Goal: Information Seeking & Learning: Learn about a topic

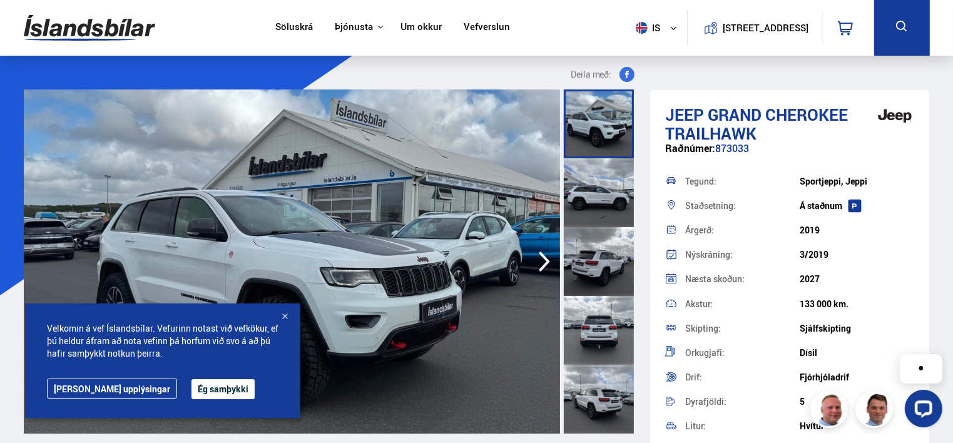
click at [285, 318] on div at bounding box center [284, 317] width 13 height 13
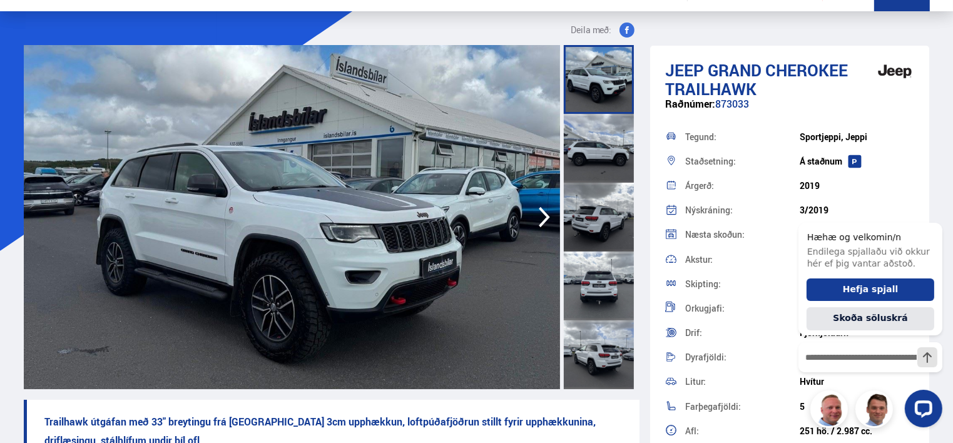
scroll to position [63, 0]
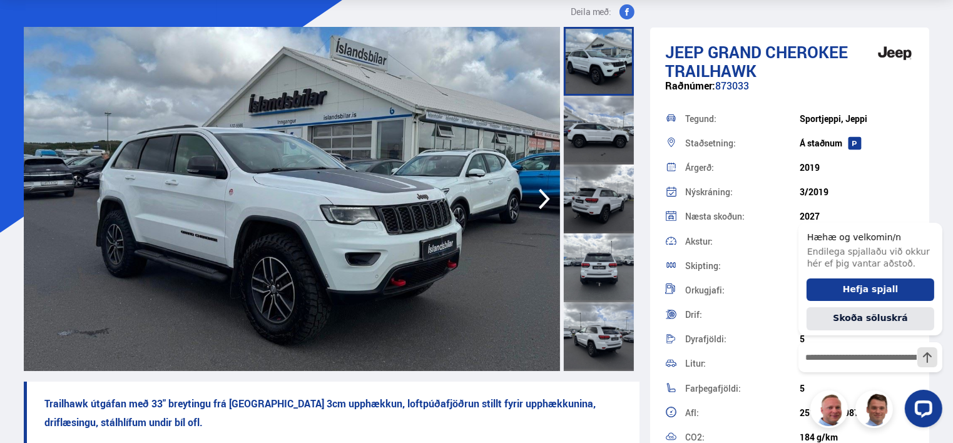
click at [541, 203] on icon "button" at bounding box center [544, 199] width 25 height 30
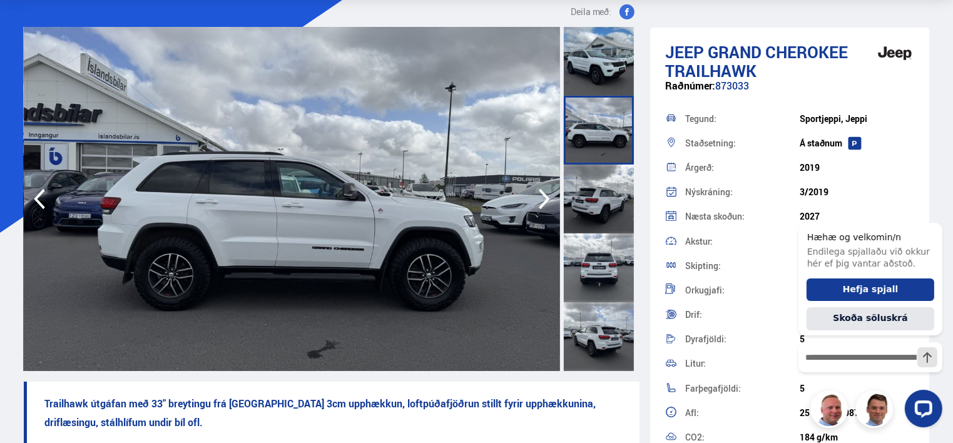
click at [546, 198] on icon "button" at bounding box center [544, 199] width 11 height 21
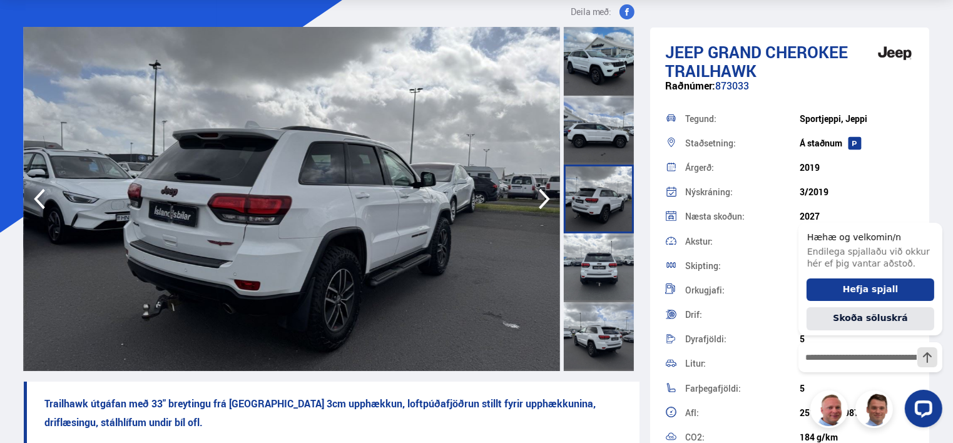
click at [546, 198] on icon "button" at bounding box center [544, 199] width 11 height 21
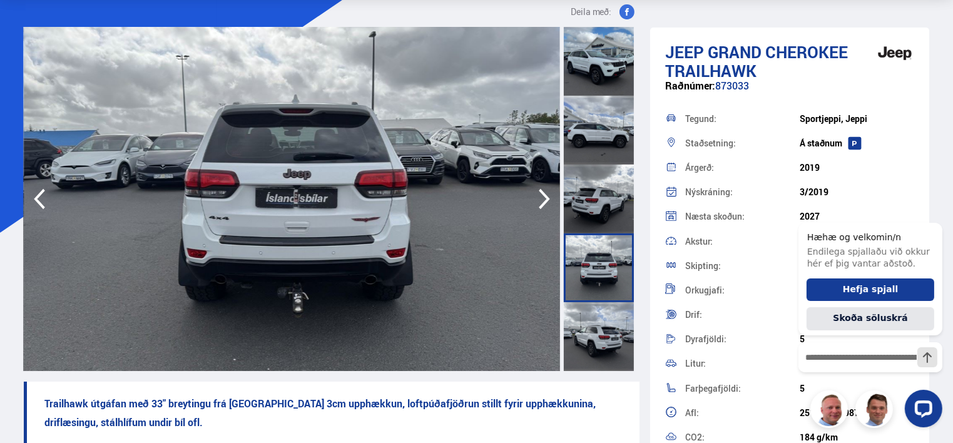
click at [546, 197] on icon "button" at bounding box center [544, 199] width 11 height 21
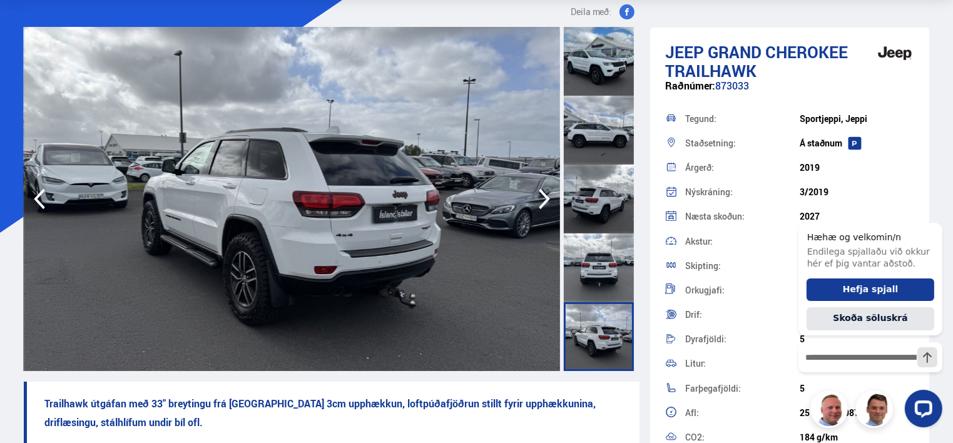
click at [546, 197] on icon "button" at bounding box center [544, 199] width 11 height 21
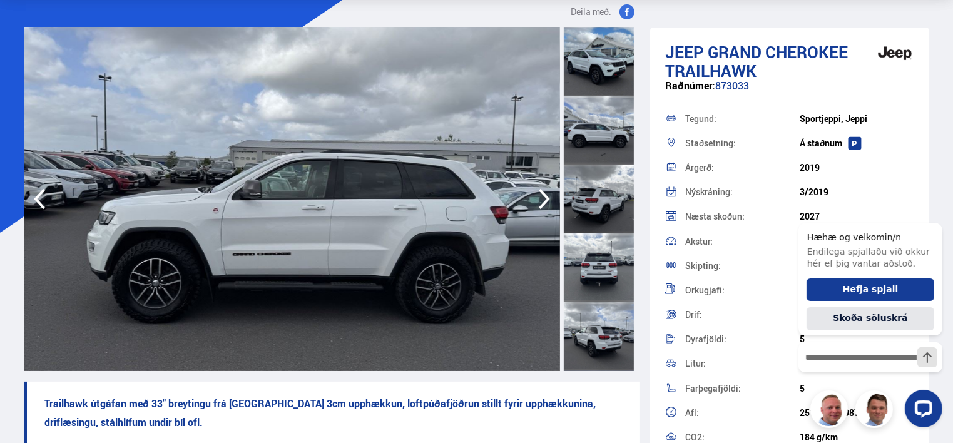
click at [546, 197] on icon "button" at bounding box center [544, 199] width 11 height 21
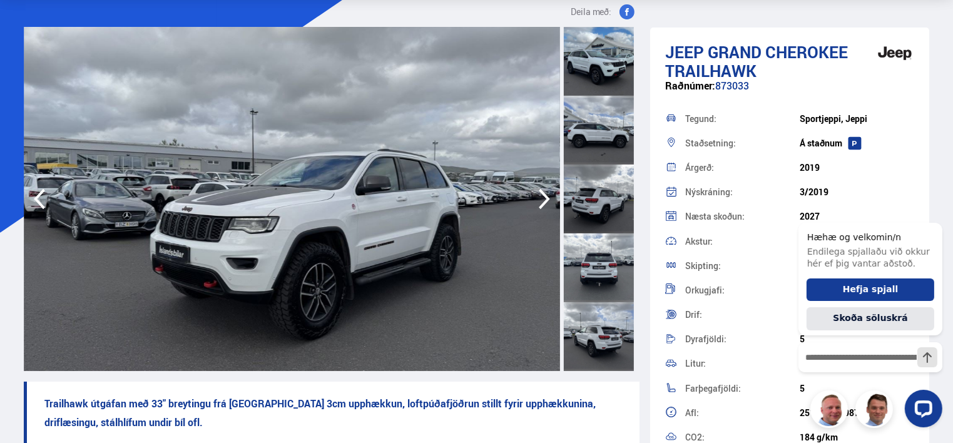
click at [546, 197] on icon "button" at bounding box center [544, 199] width 11 height 21
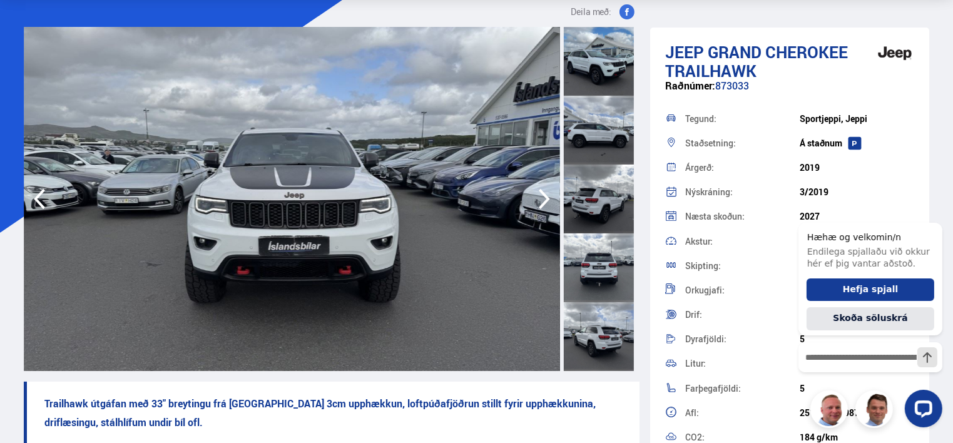
click at [546, 197] on icon "button" at bounding box center [544, 199] width 11 height 21
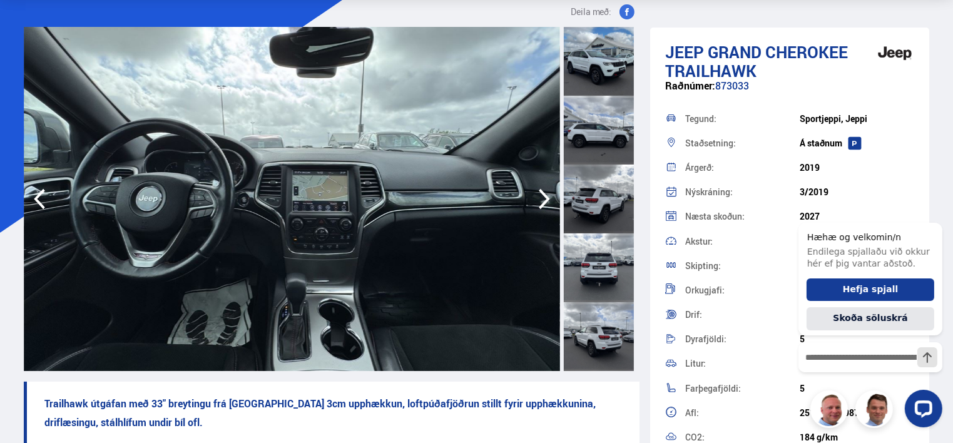
click at [547, 197] on icon "button" at bounding box center [544, 199] width 11 height 21
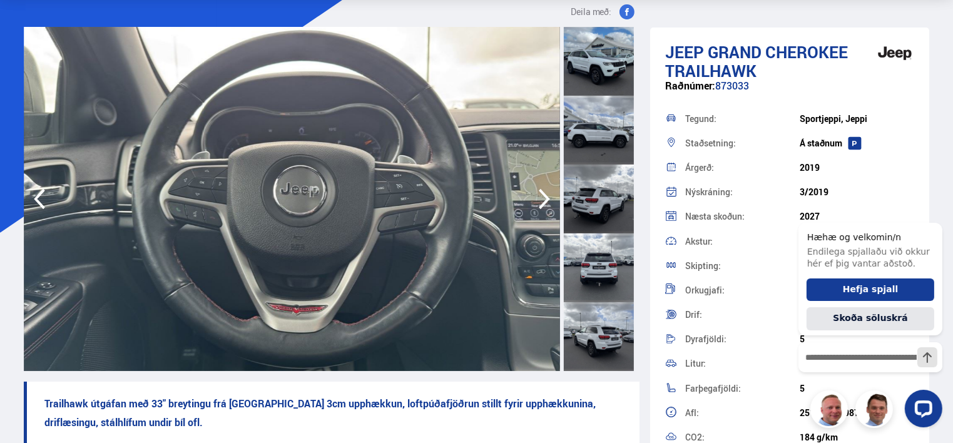
click at [547, 197] on icon "button" at bounding box center [544, 199] width 11 height 21
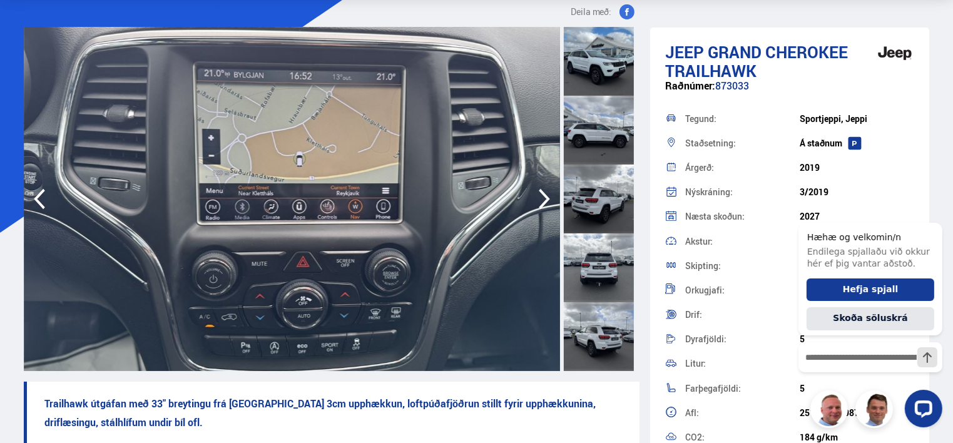
click at [547, 197] on icon "button" at bounding box center [544, 199] width 11 height 21
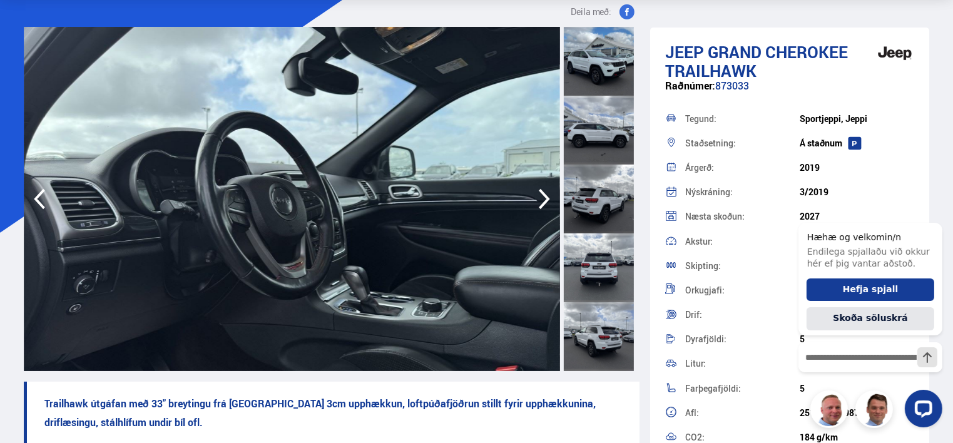
click at [547, 197] on icon "button" at bounding box center [544, 199] width 11 height 21
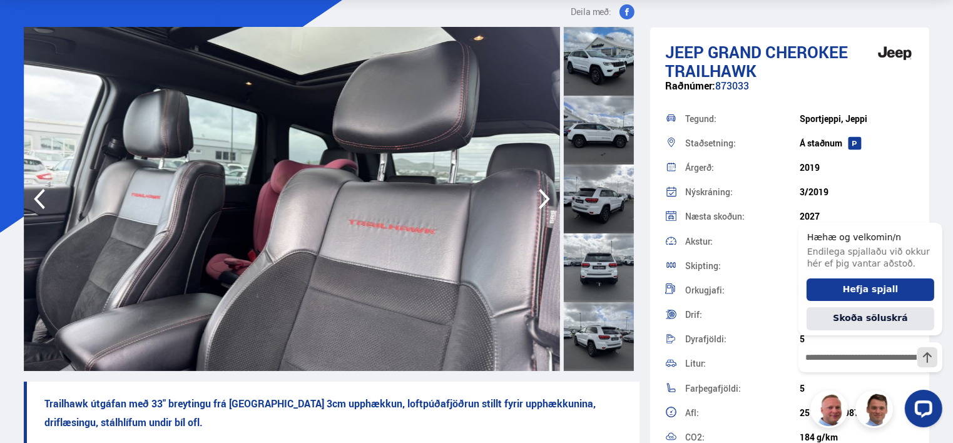
click at [547, 197] on icon "button" at bounding box center [544, 199] width 11 height 21
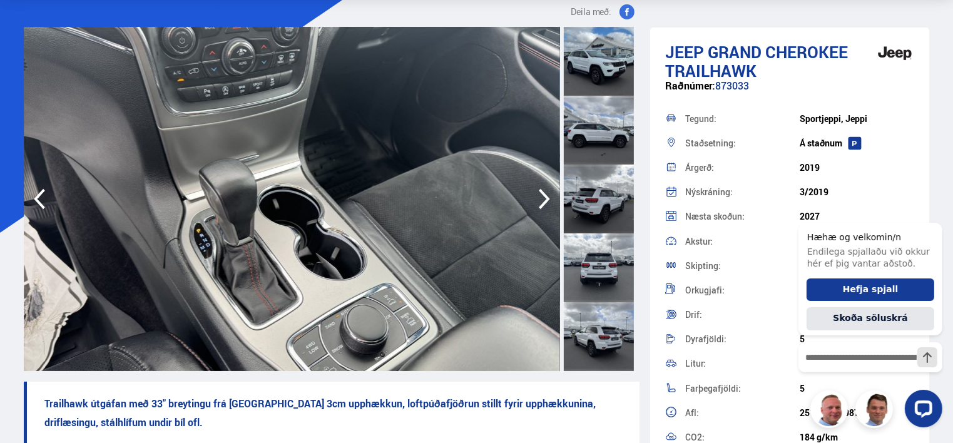
click at [547, 197] on icon "button" at bounding box center [544, 199] width 11 height 21
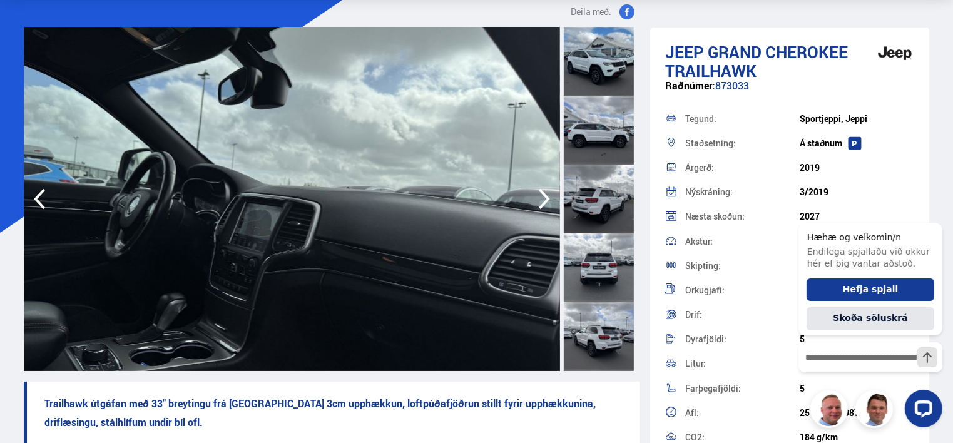
click at [547, 197] on icon "button" at bounding box center [544, 199] width 11 height 21
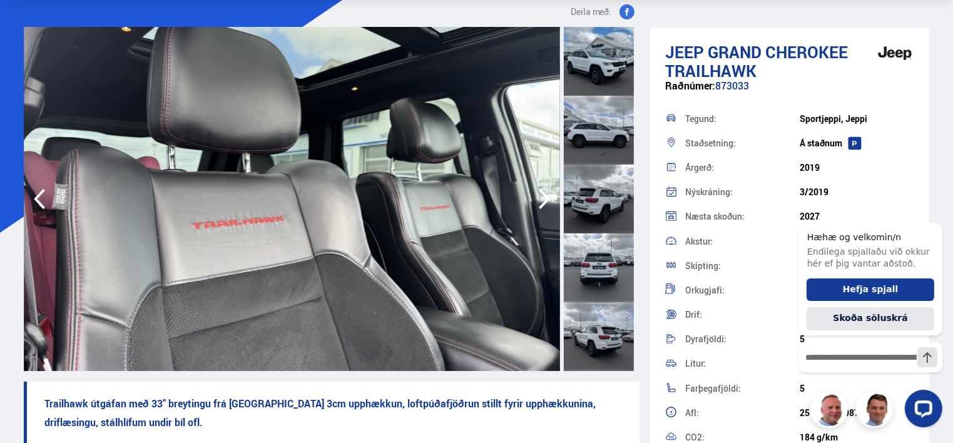
click at [547, 197] on icon "button" at bounding box center [544, 199] width 11 height 21
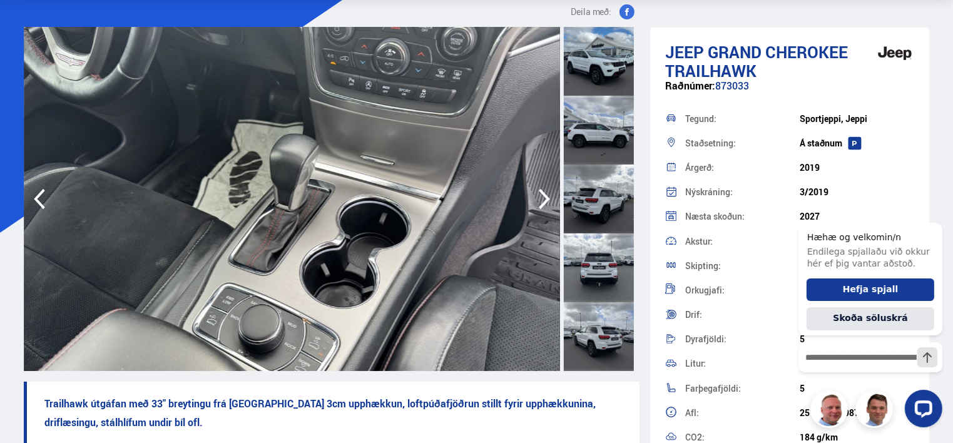
click at [547, 197] on icon "button" at bounding box center [544, 199] width 11 height 21
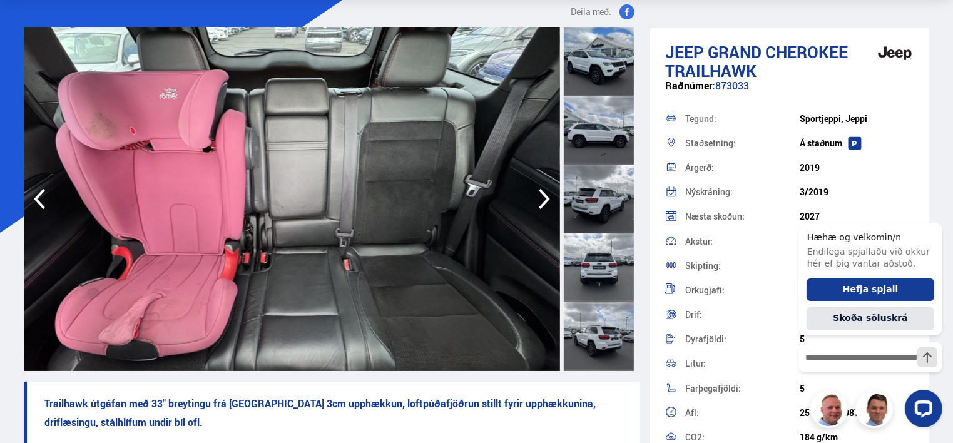
click at [547, 197] on icon "button" at bounding box center [544, 199] width 11 height 21
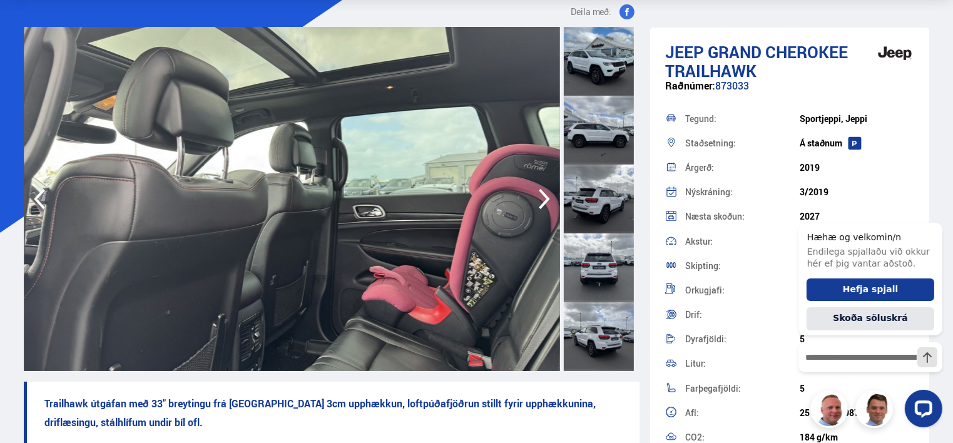
click at [547, 197] on icon "button" at bounding box center [544, 199] width 11 height 21
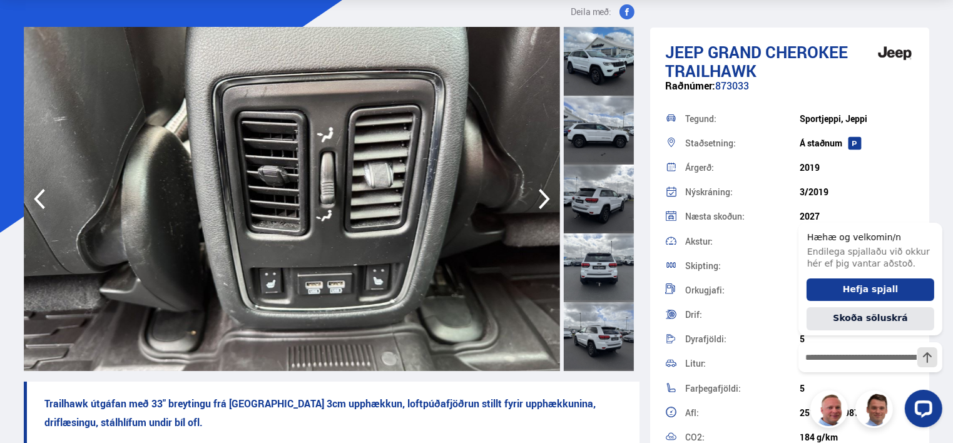
click at [547, 197] on icon "button" at bounding box center [544, 199] width 11 height 21
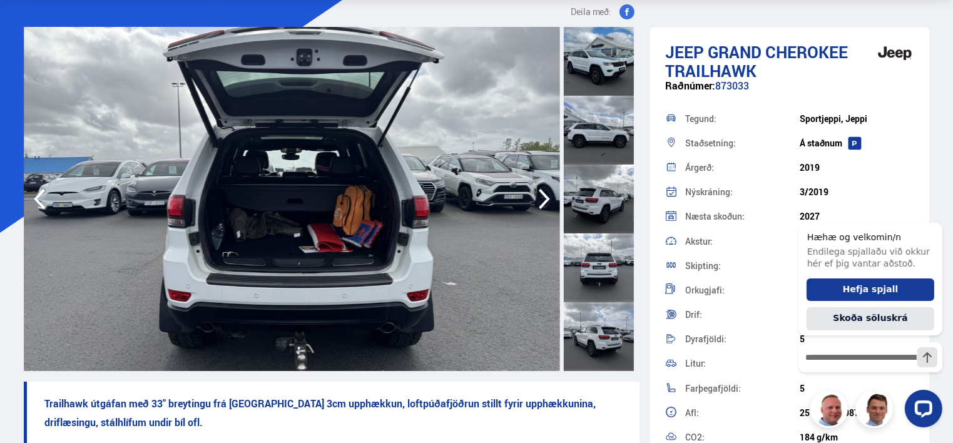
click at [547, 197] on icon "button" at bounding box center [544, 199] width 11 height 21
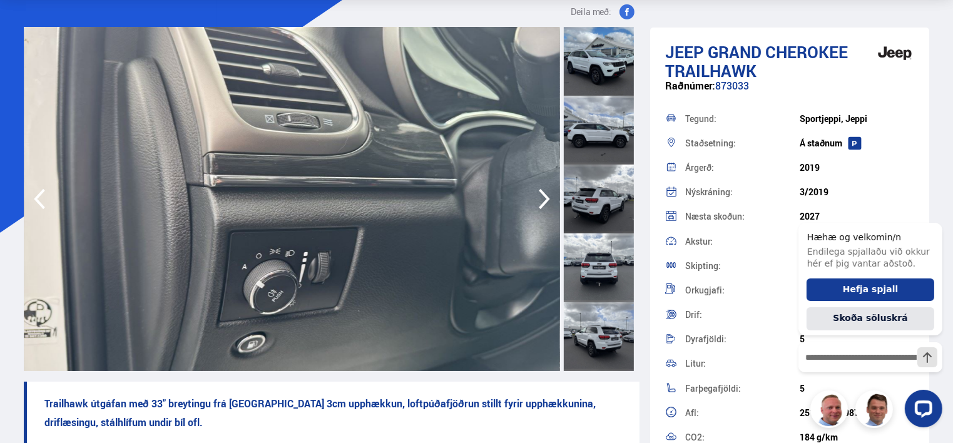
click at [547, 197] on icon "button" at bounding box center [544, 199] width 11 height 21
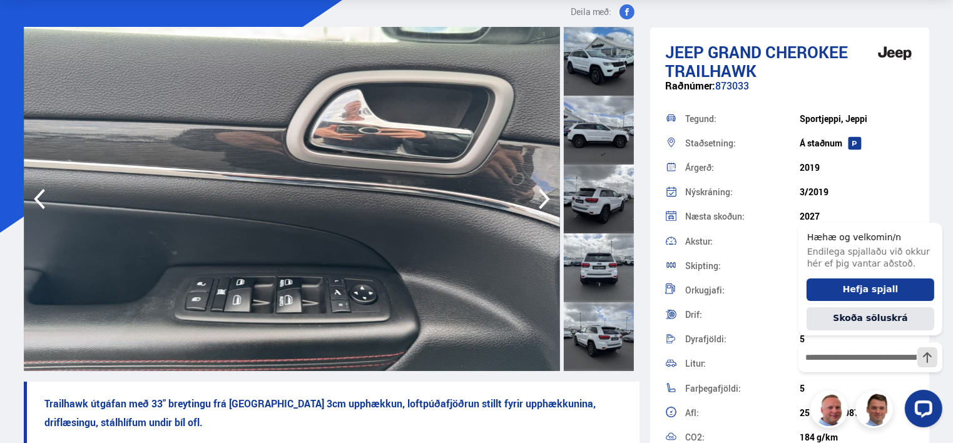
click at [547, 197] on icon "button" at bounding box center [544, 199] width 11 height 21
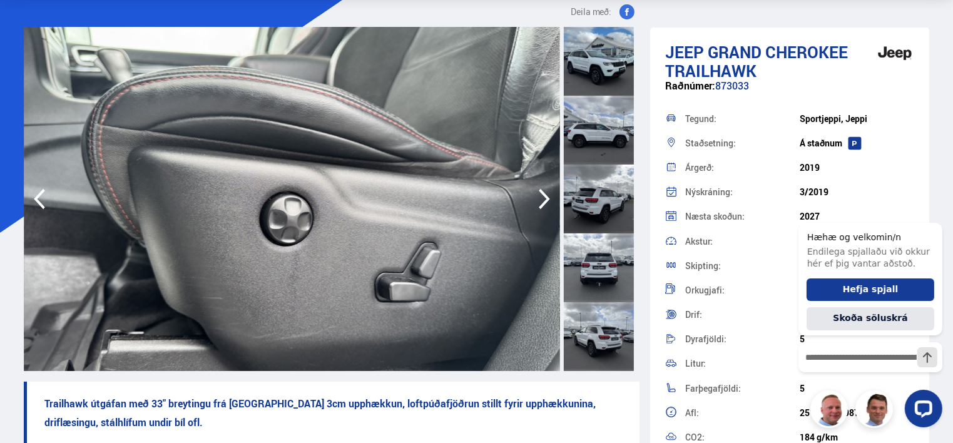
click at [547, 197] on icon "button" at bounding box center [544, 199] width 11 height 21
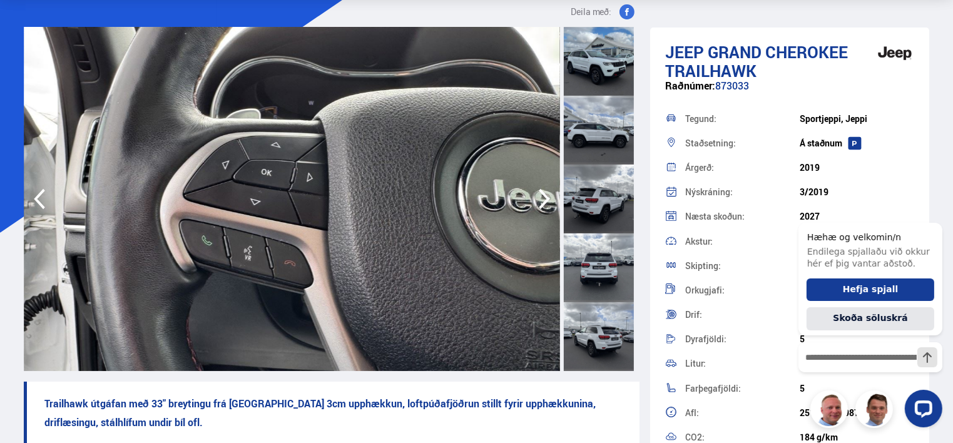
click at [547, 197] on icon "button" at bounding box center [544, 199] width 11 height 21
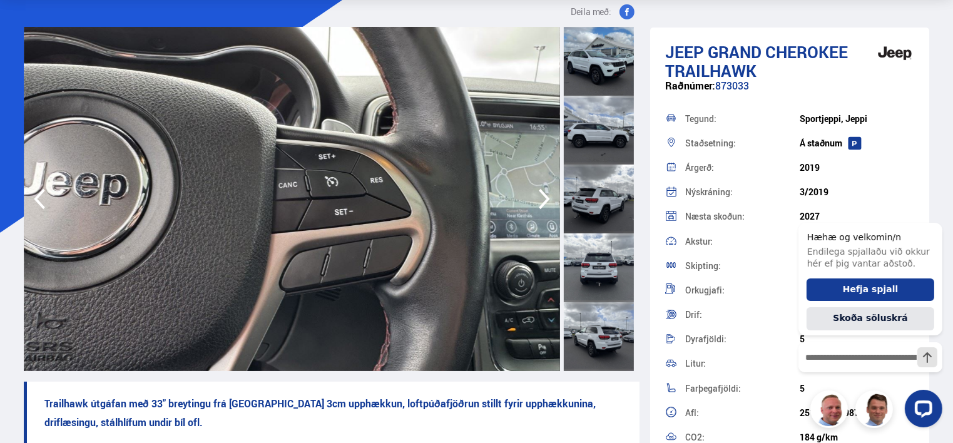
click at [547, 197] on icon "button" at bounding box center [544, 199] width 11 height 21
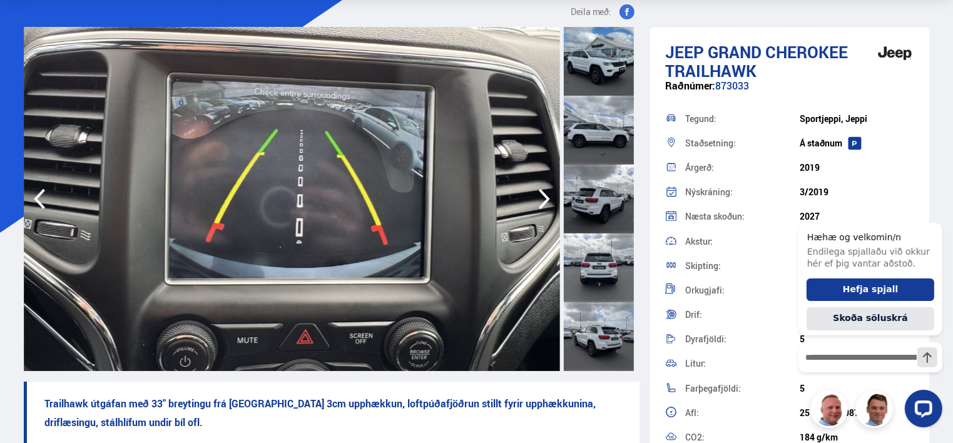
click at [547, 197] on icon "button" at bounding box center [544, 199] width 11 height 21
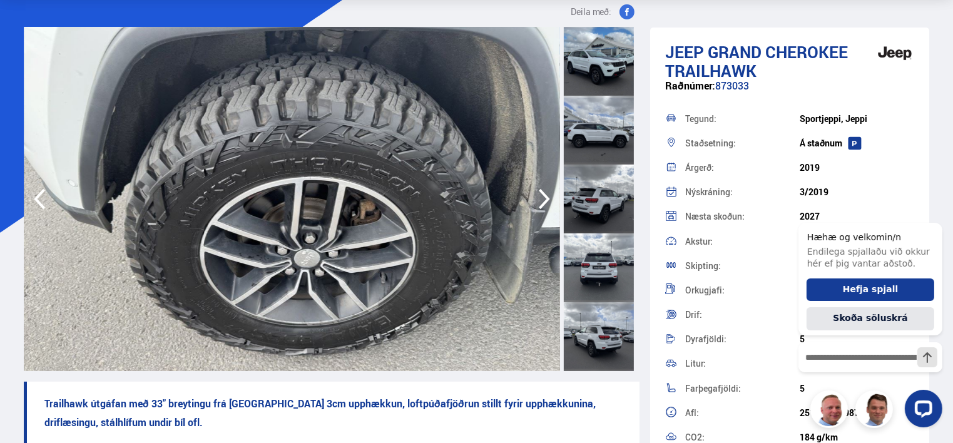
click at [547, 197] on icon "button" at bounding box center [544, 199] width 11 height 21
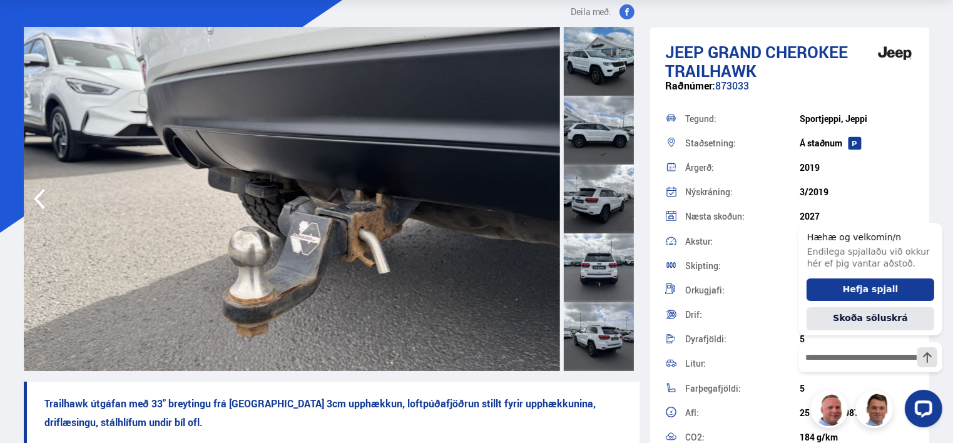
click at [547, 197] on img at bounding box center [292, 199] width 536 height 344
